Goal: Navigation & Orientation: Find specific page/section

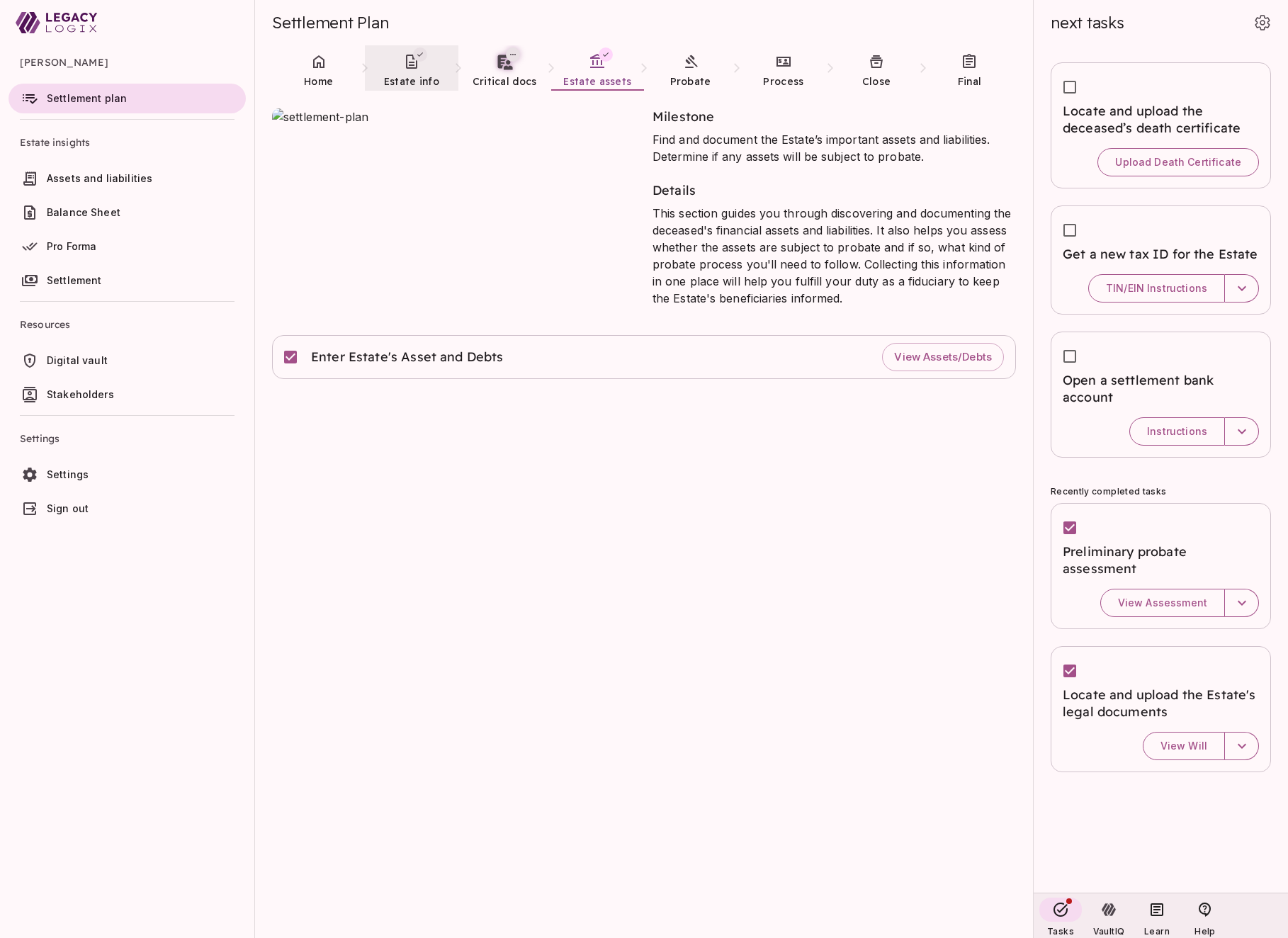
click at [408, 63] on icon at bounding box center [411, 62] width 17 height 17
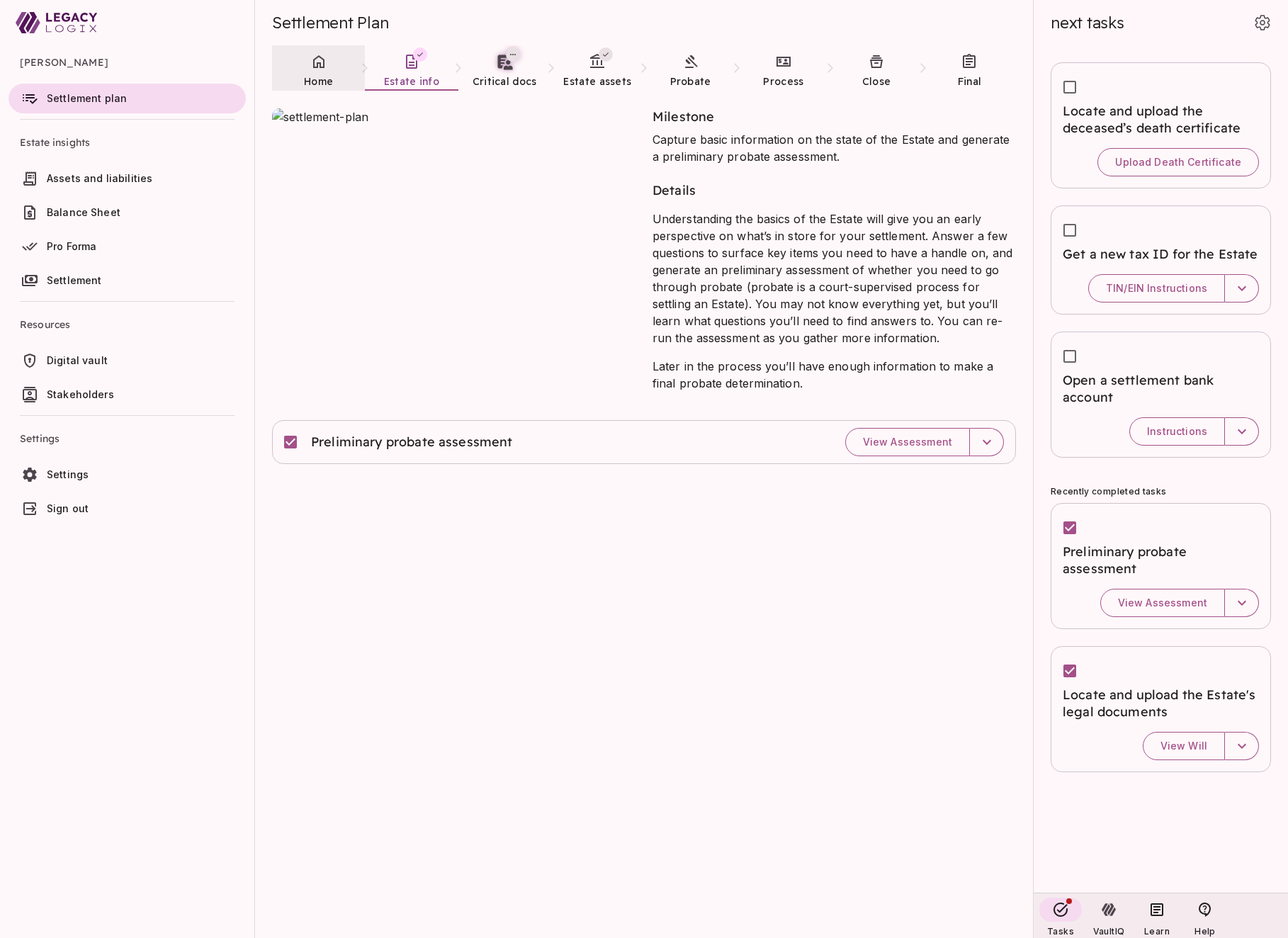
click at [316, 70] on icon at bounding box center [318, 62] width 17 height 17
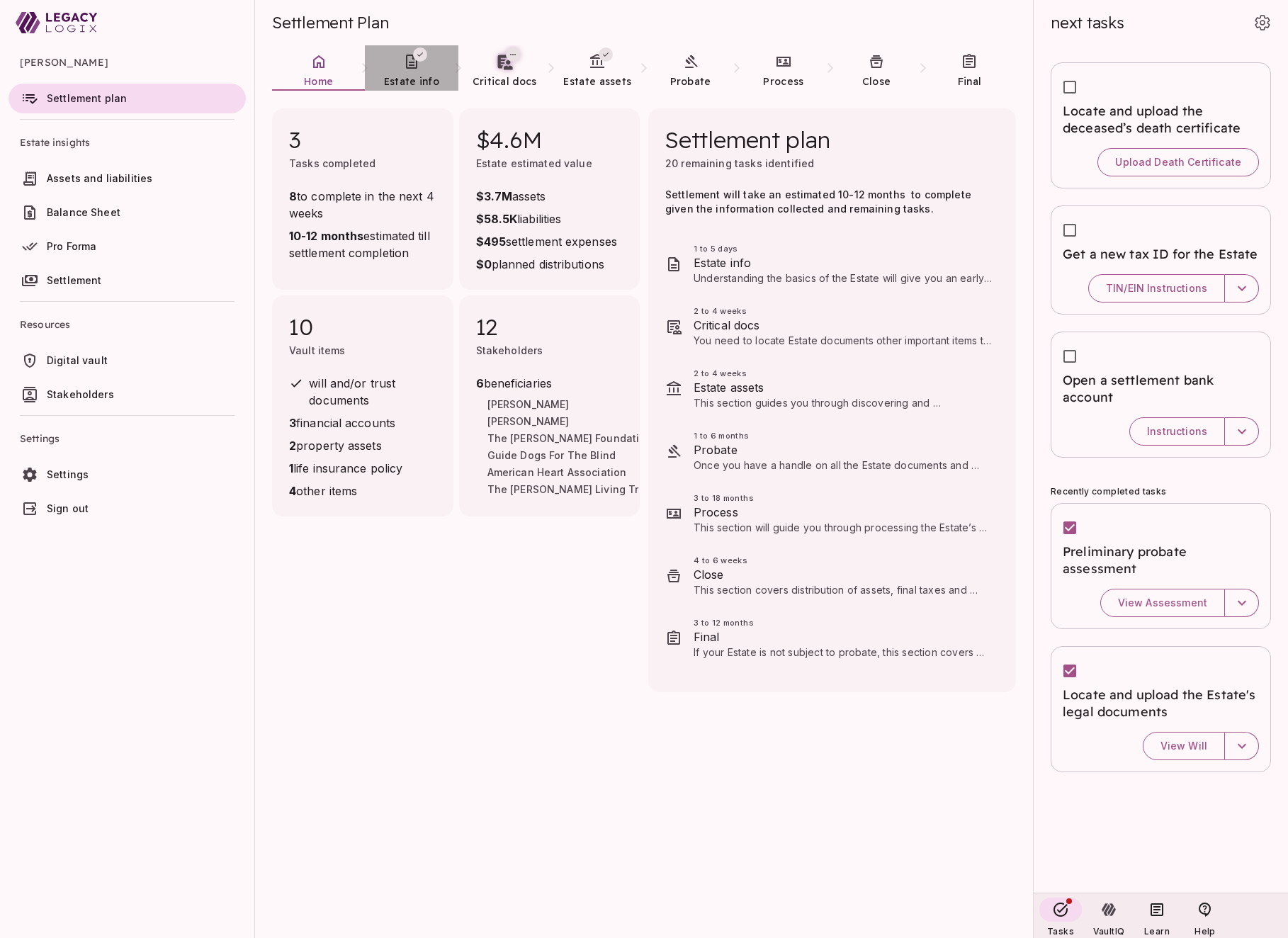
click at [404, 73] on link "Estate info" at bounding box center [411, 70] width 93 height 51
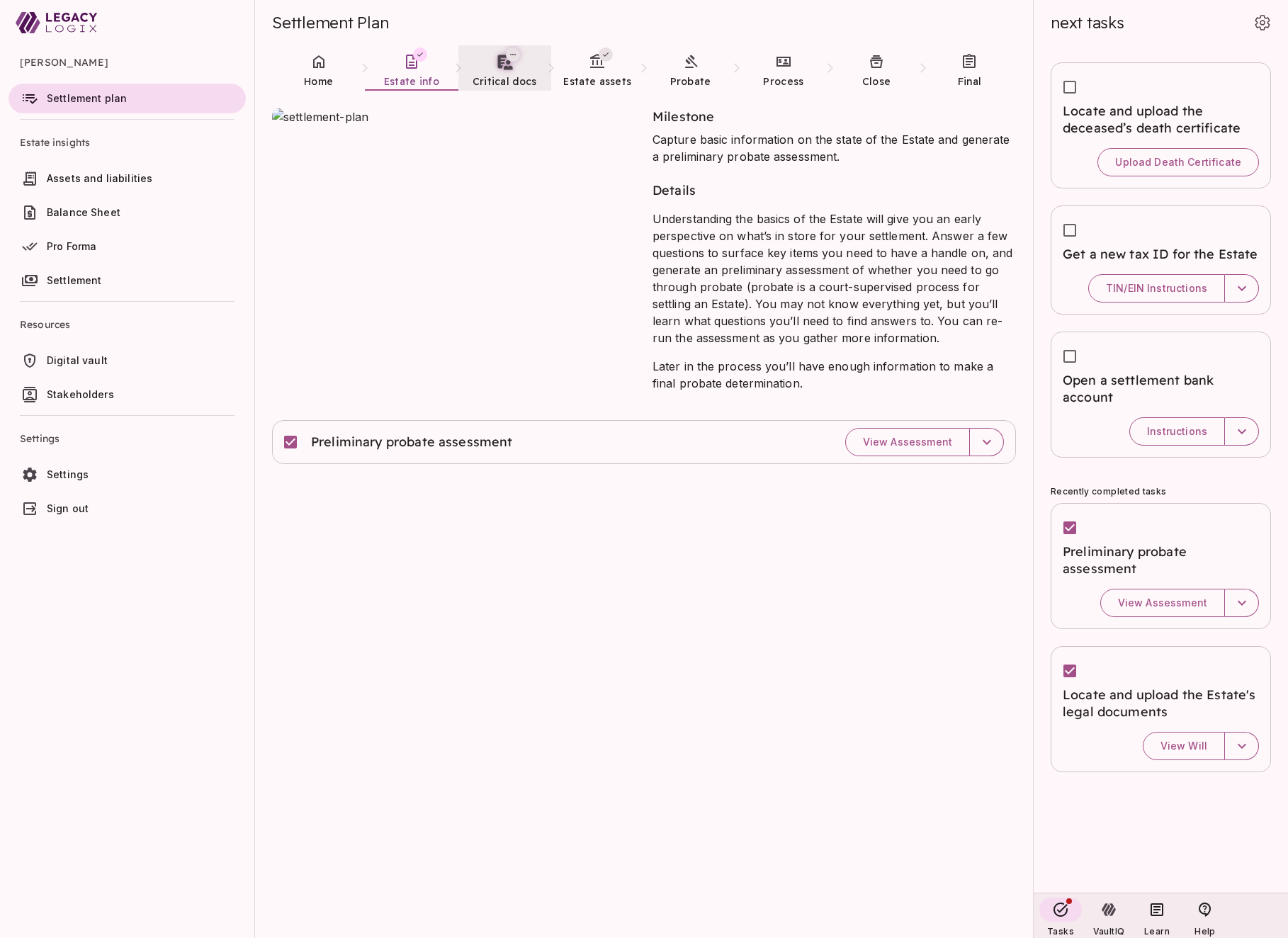
click at [518, 82] on span "Critical docs" at bounding box center [505, 82] width 64 height 13
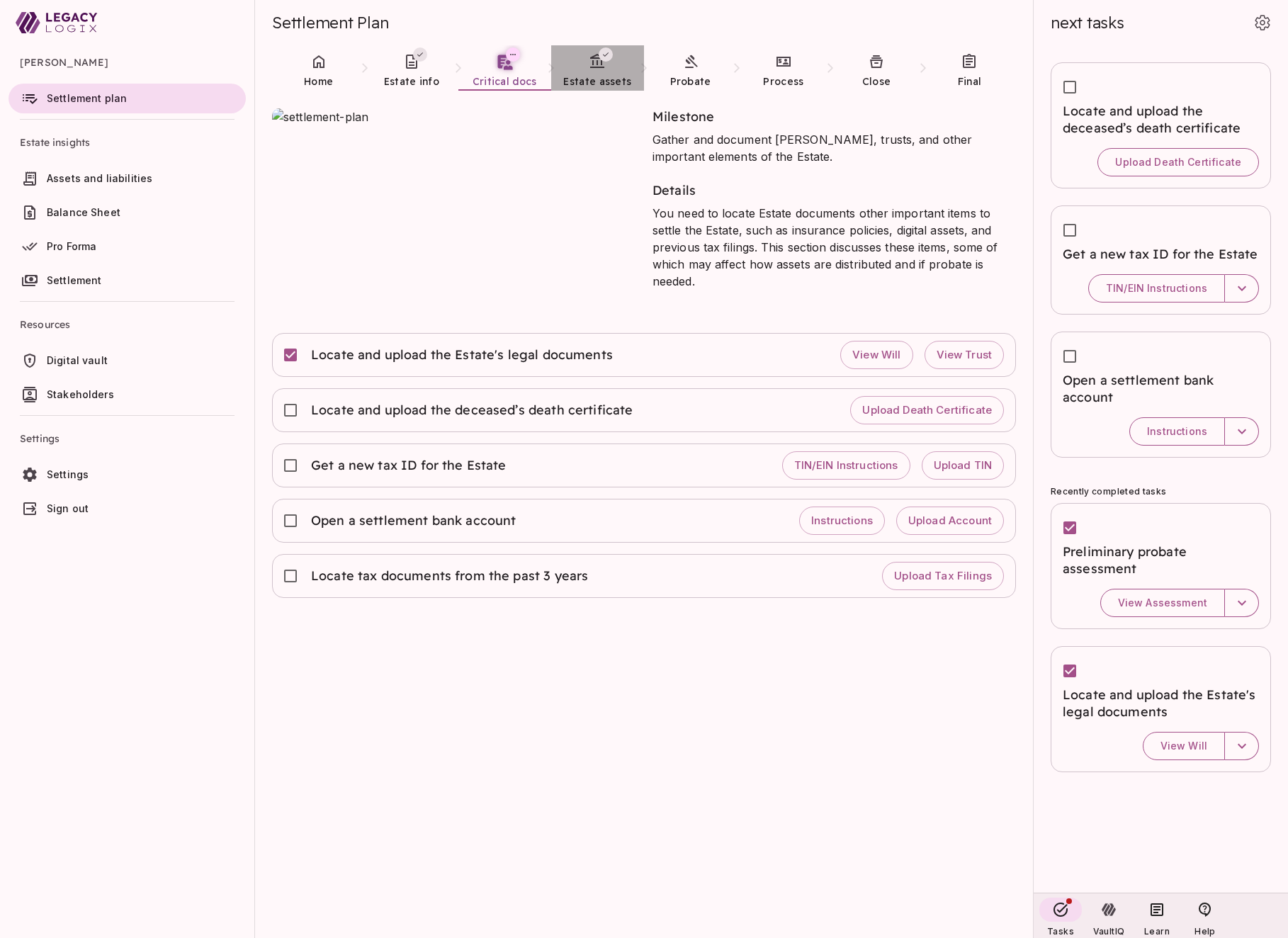
click at [581, 73] on link "Estate assets" at bounding box center [597, 70] width 93 height 51
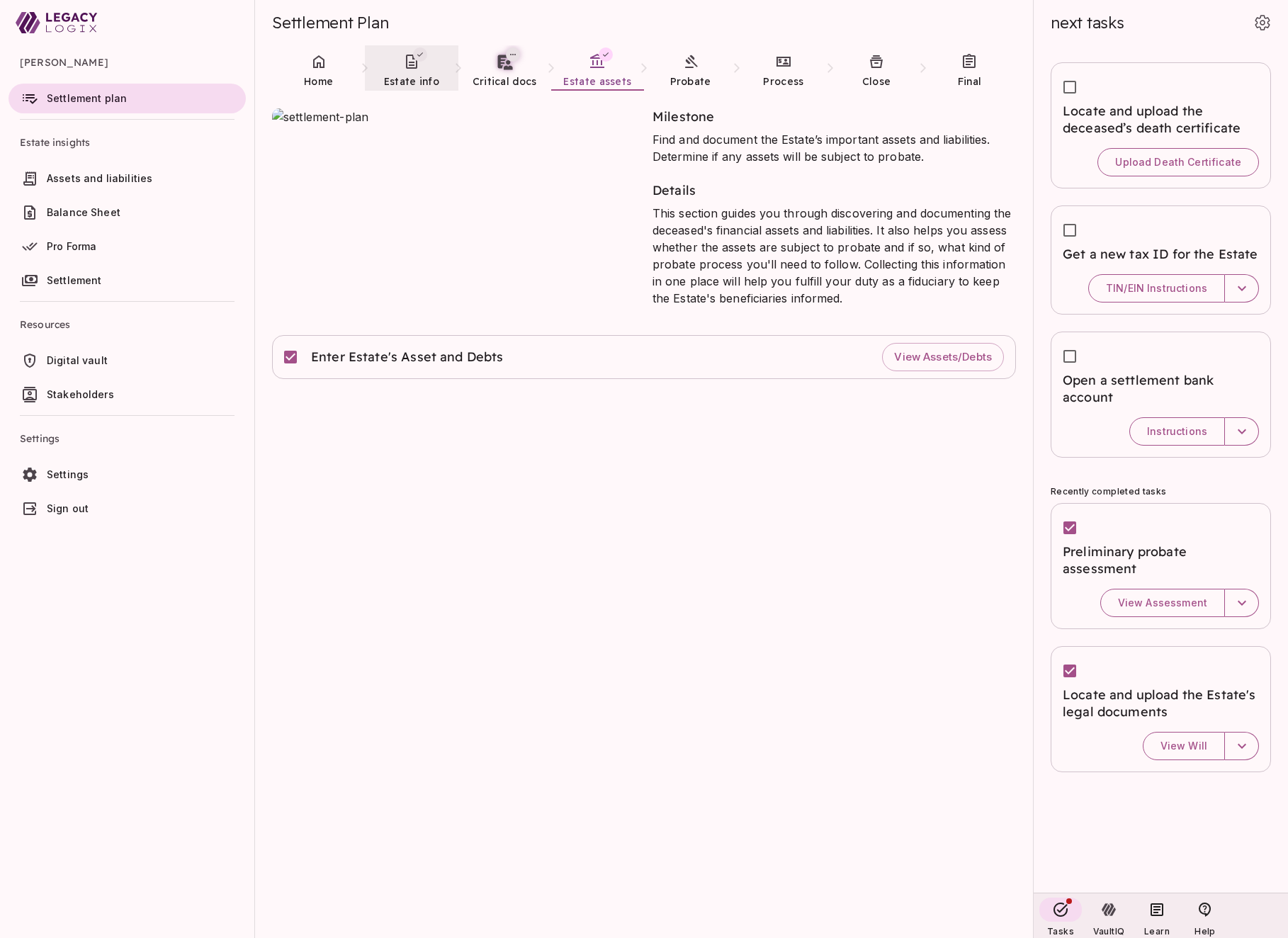
click at [414, 72] on link "Estate info" at bounding box center [411, 70] width 93 height 51
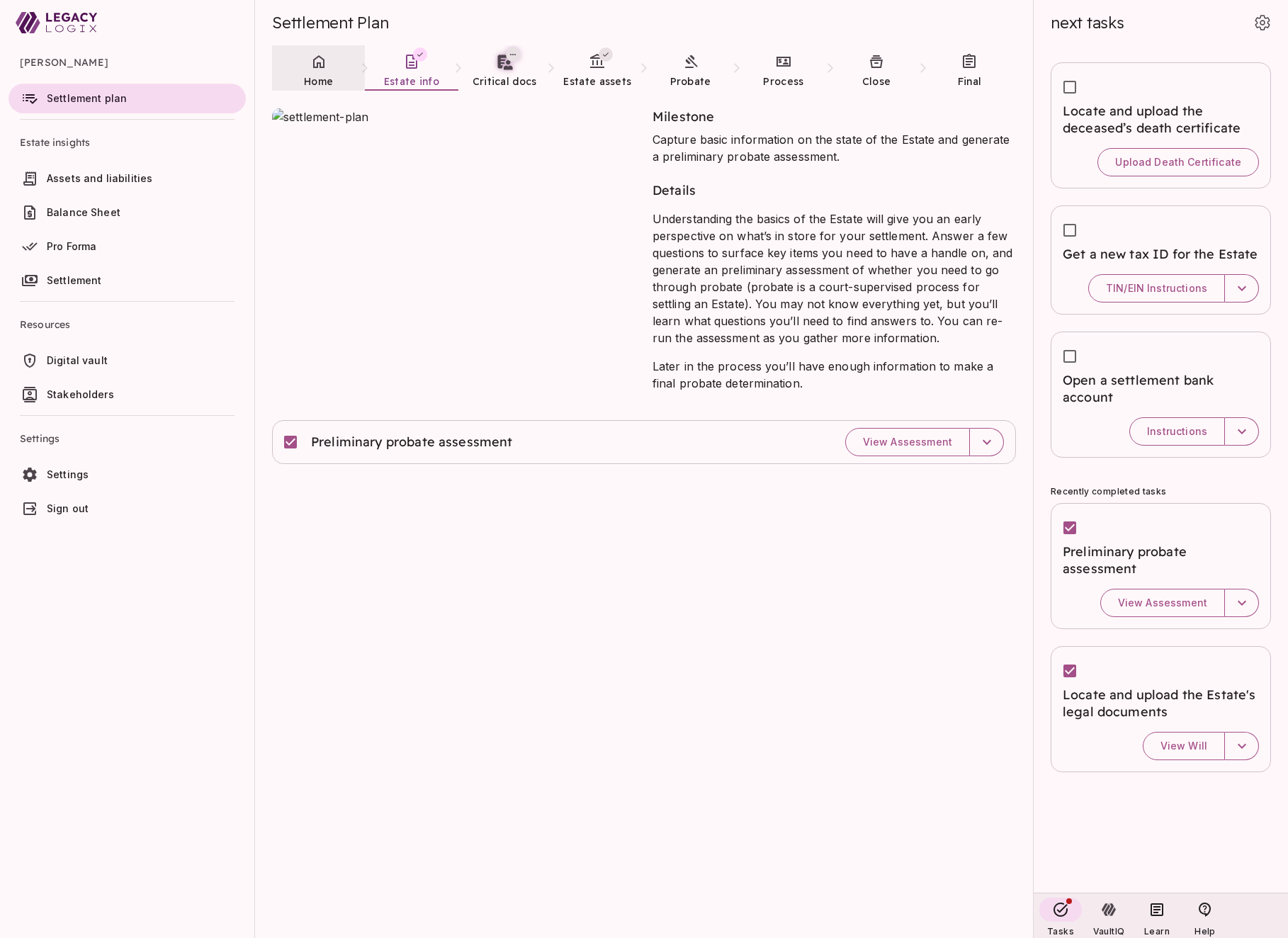
click at [320, 78] on span "Home" at bounding box center [319, 82] width 29 height 13
